Goal: Navigation & Orientation: Find specific page/section

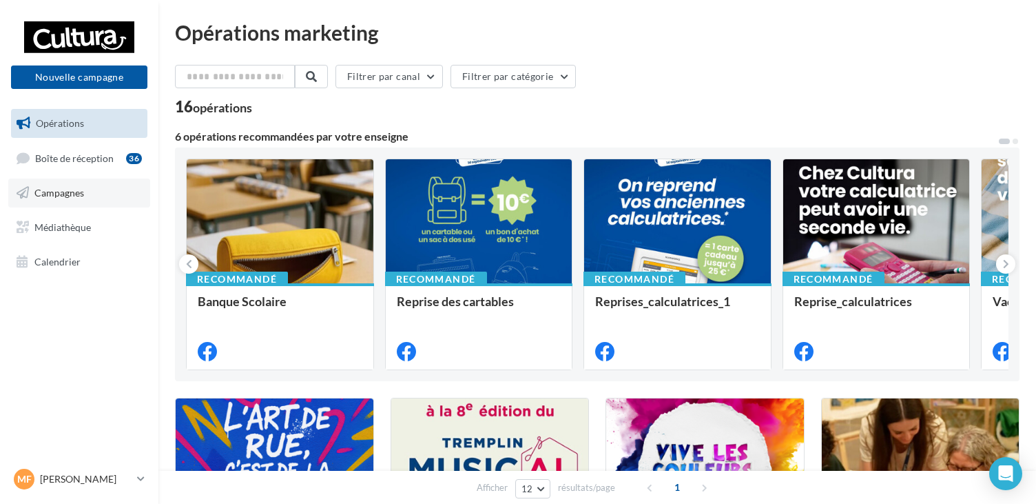
click at [76, 184] on link "Campagnes" at bounding box center [79, 192] width 142 height 29
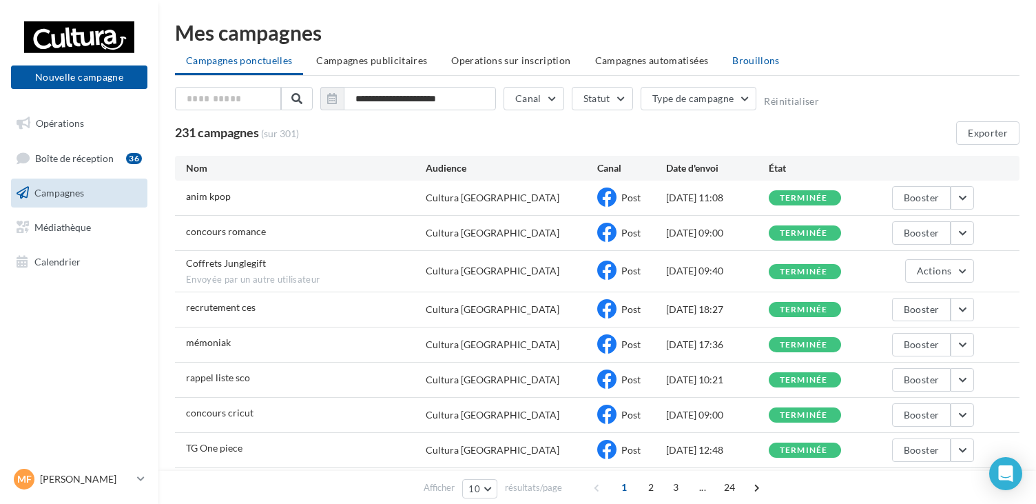
click at [746, 60] on span "Brouillons" at bounding box center [756, 60] width 48 height 12
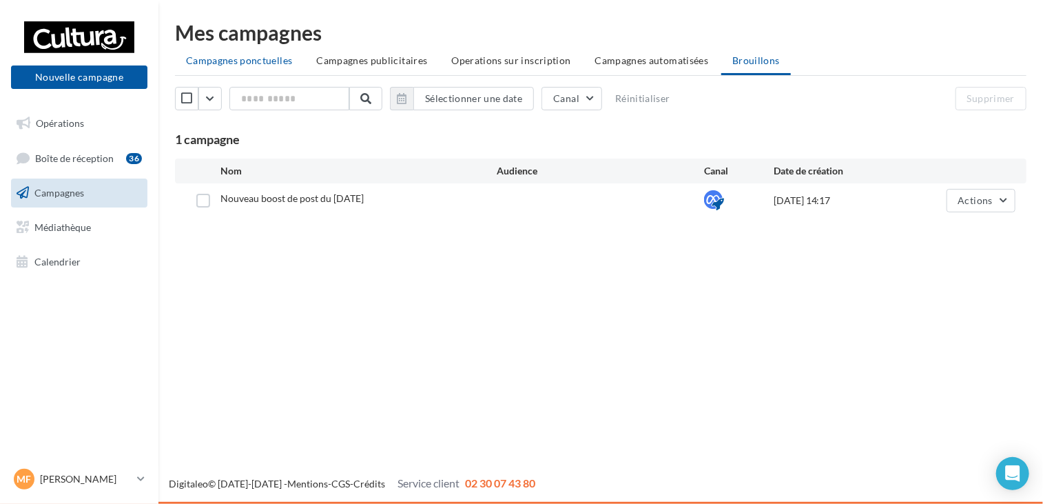
click at [223, 61] on span "Campagnes ponctuelles" at bounding box center [239, 60] width 106 height 12
